Goal: Transaction & Acquisition: Subscribe to service/newsletter

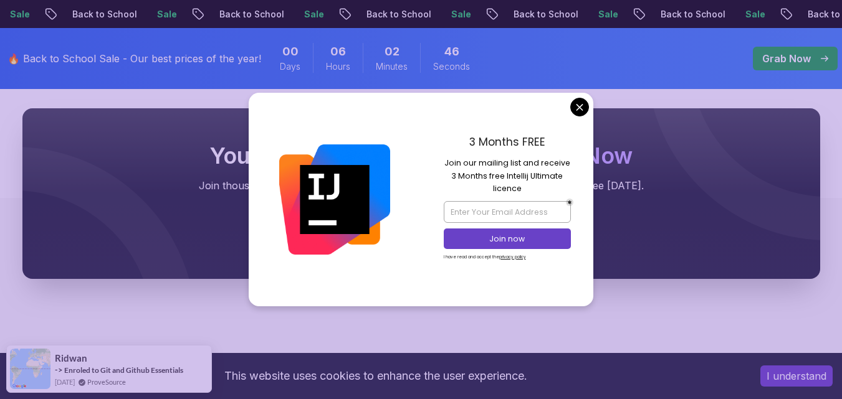
scroll to position [1373, 0]
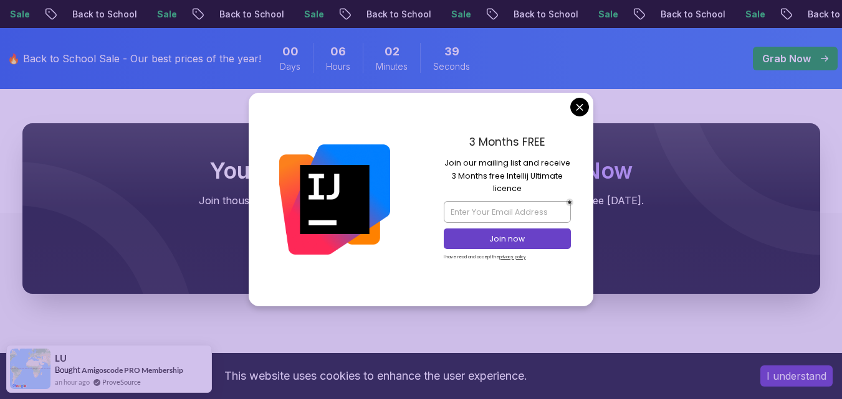
drag, startPoint x: 456, startPoint y: 163, endPoint x: 570, endPoint y: 161, distance: 114.1
click at [570, 161] on p "Join our mailing list and receive 3 Months free Intellij Ultimate licence" at bounding box center [507, 176] width 127 height 38
drag, startPoint x: 473, startPoint y: 177, endPoint x: 550, endPoint y: 175, distance: 77.3
click at [550, 175] on p "Join our mailing list and receive 3 Months free Intellij Ultimate licence" at bounding box center [507, 176] width 127 height 38
drag, startPoint x: 496, startPoint y: 189, endPoint x: 522, endPoint y: 189, distance: 26.2
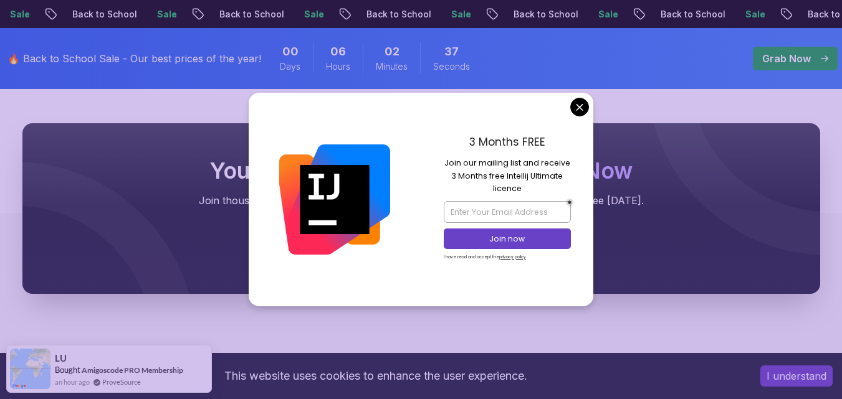
click at [522, 189] on p "Join our mailing list and receive 3 Months free Intellij Ultimate licence" at bounding box center [507, 176] width 127 height 38
click at [484, 216] on input "email" at bounding box center [507, 211] width 127 height 21
type input "r"
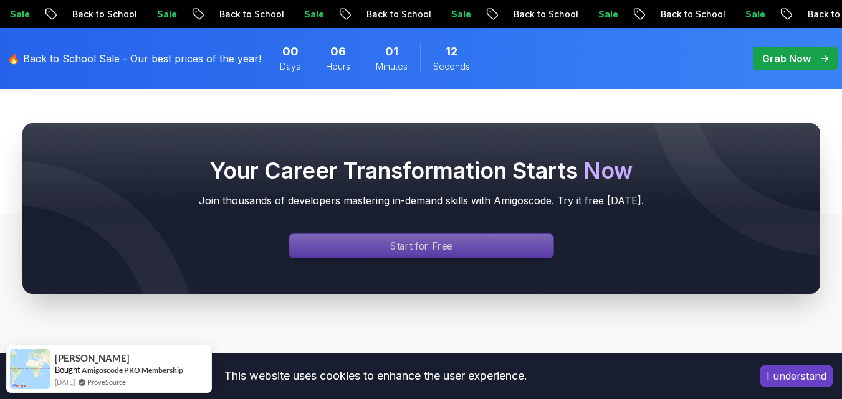
click at [393, 244] on p "Start for Free" at bounding box center [421, 246] width 62 height 14
